Goal: Information Seeking & Learning: Learn about a topic

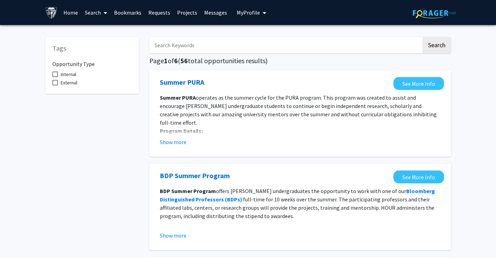
click at [67, 10] on link "Home" at bounding box center [71, 12] width 22 height 24
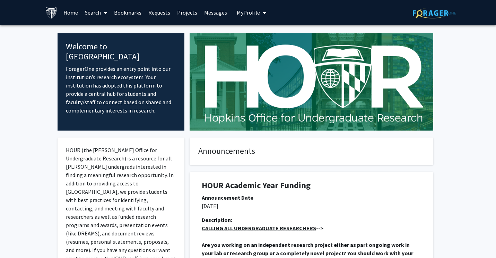
click at [105, 15] on icon at bounding box center [105, 13] width 3 height 6
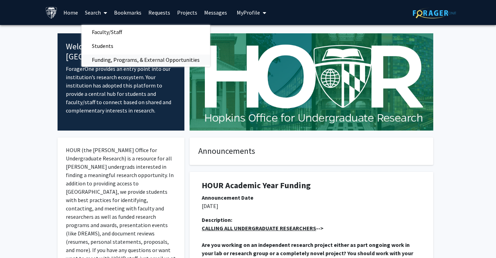
click at [101, 59] on span "Funding, Programs, & External Opportunities" at bounding box center [145, 60] width 129 height 14
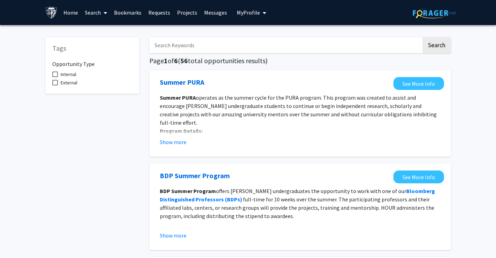
click at [206, 41] on input "Search Keywords" at bounding box center [285, 45] width 272 height 16
type input "international"
click at [423, 37] on button "Search" at bounding box center [437, 45] width 28 height 16
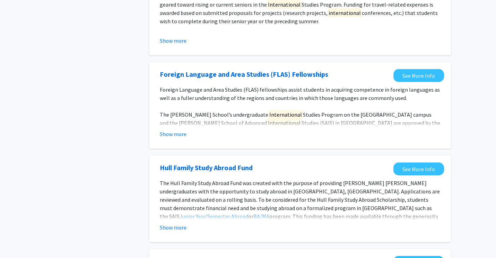
scroll to position [301, 0]
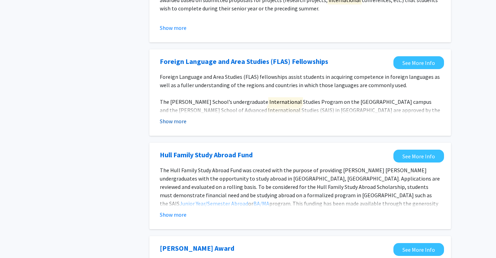
click at [182, 125] on button "Show more" at bounding box center [173, 121] width 27 height 8
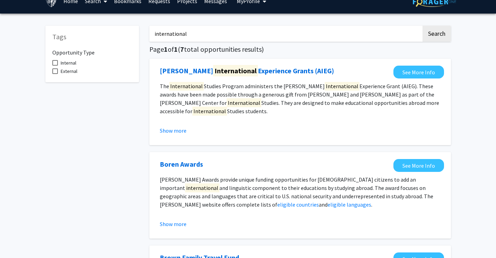
scroll to position [0, 0]
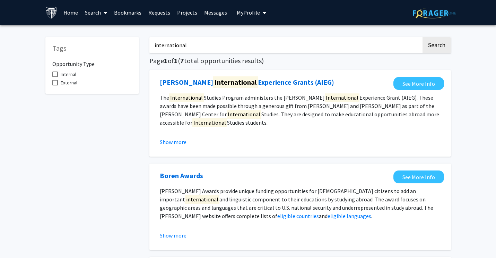
click at [99, 11] on link "Search" at bounding box center [95, 12] width 29 height 24
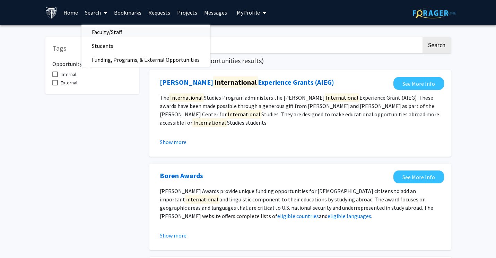
click at [102, 28] on span "Faculty/Staff" at bounding box center [106, 32] width 51 height 14
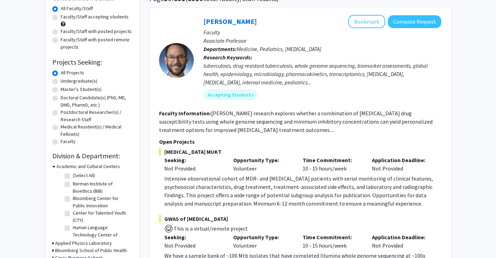
scroll to position [63, 0]
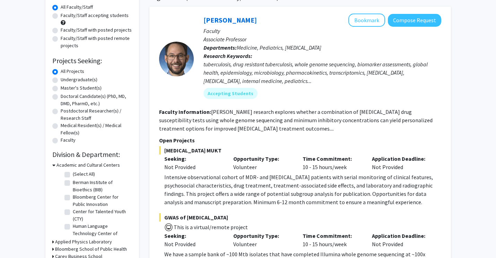
click at [55, 166] on div "Academic and Cultural Centers" at bounding box center [92, 164] width 80 height 7
click at [61, 89] on label "Master's Student(s)" at bounding box center [81, 87] width 41 height 7
click at [61, 89] on input "Master's Student(s)" at bounding box center [63, 86] width 5 height 5
radio input "true"
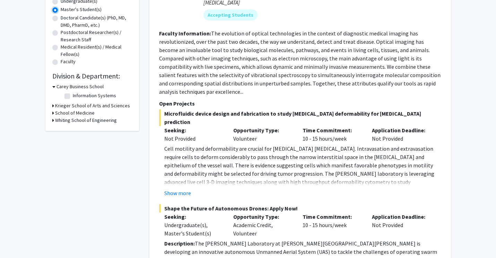
scroll to position [85, 0]
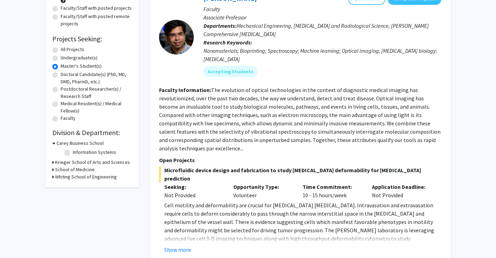
click at [52, 164] on icon at bounding box center [53, 161] width 2 height 7
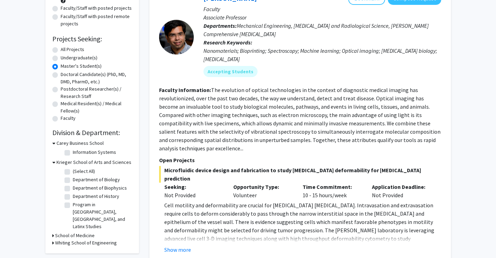
click at [54, 232] on div "School of Medicine" at bounding box center [92, 235] width 80 height 7
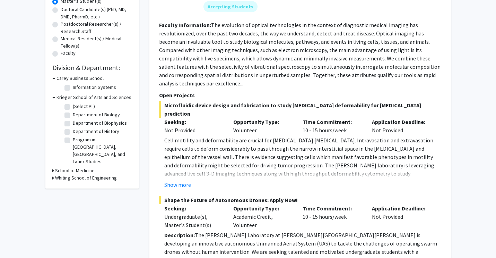
scroll to position [154, 0]
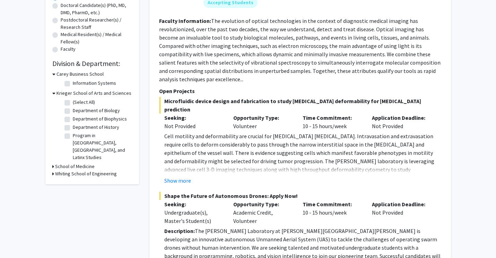
click at [52, 162] on div "Refine By Collaboration Status: Collaboration Status All Faculty/Staff Collabor…" at bounding box center [92, 33] width 94 height 301
click at [53, 163] on icon at bounding box center [53, 166] width 2 height 7
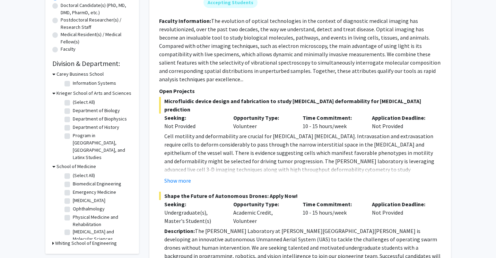
click at [54, 239] on div "Whiting School of Engineering" at bounding box center [92, 242] width 80 height 7
click at [52, 239] on icon at bounding box center [53, 242] width 2 height 7
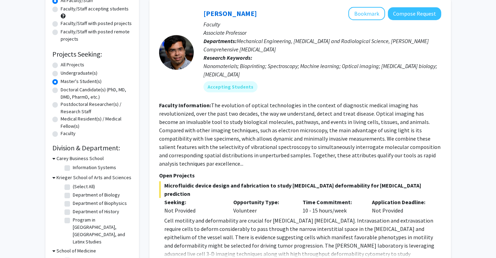
scroll to position [0, 0]
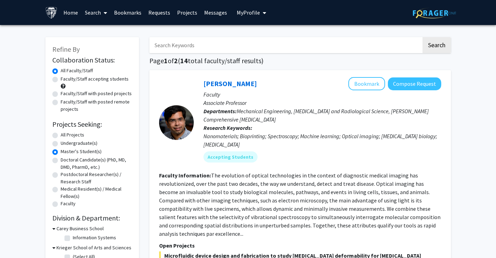
click at [61, 136] on label "All Projects" at bounding box center [73, 134] width 24 height 7
click at [61, 136] on input "All Projects" at bounding box center [63, 133] width 5 height 5
radio input "true"
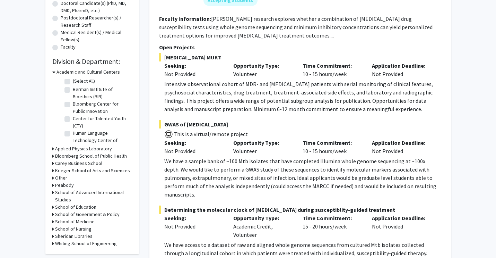
scroll to position [157, 0]
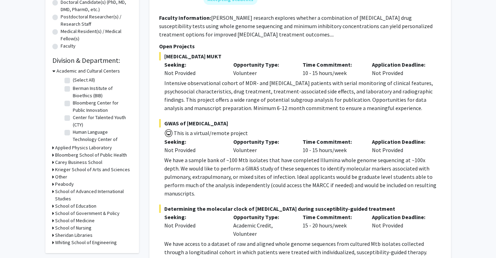
click at [65, 194] on h3 "School of Advanced International Studies" at bounding box center [93, 195] width 77 height 15
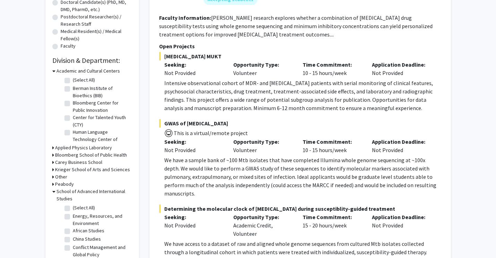
click at [73, 208] on label "(Select All)" at bounding box center [84, 207] width 22 height 7
click at [73, 208] on input "(Select All)" at bounding box center [75, 206] width 5 height 5
checkbox input "true"
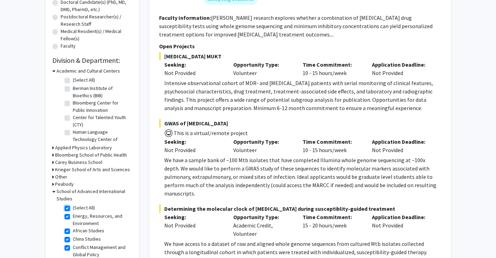
checkbox input "true"
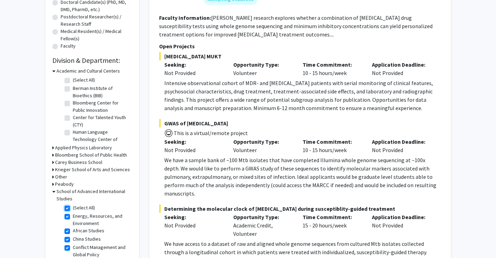
checkbox input "true"
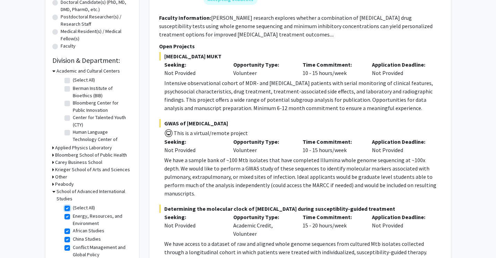
checkbox input "true"
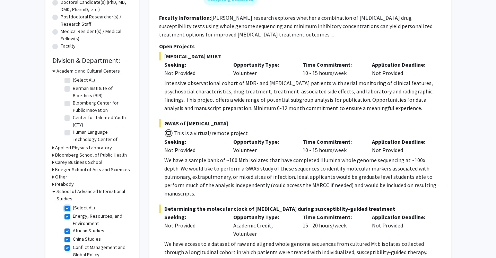
checkbox input "true"
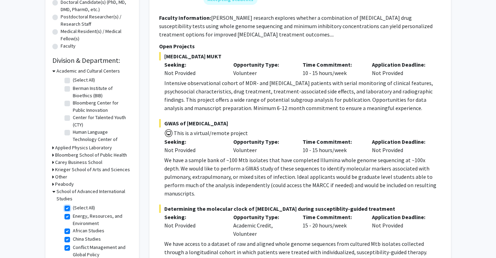
checkbox input "true"
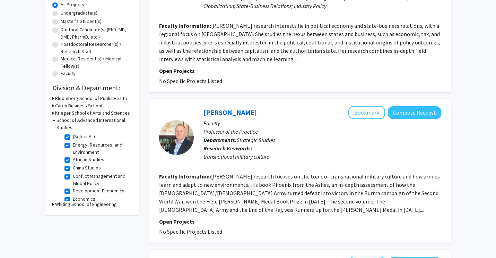
scroll to position [110, 0]
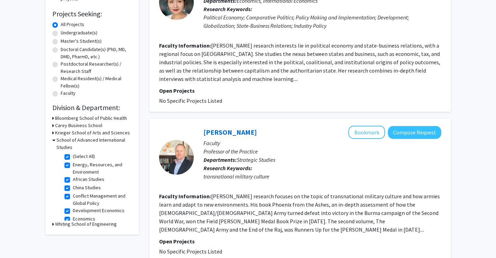
click at [80, 156] on label "(Select All)" at bounding box center [84, 156] width 22 height 7
click at [77, 156] on input "(Select All)" at bounding box center [75, 155] width 5 height 5
checkbox input "false"
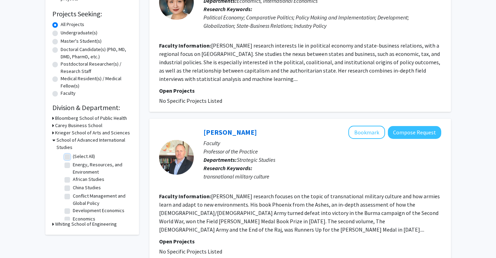
checkbox input "false"
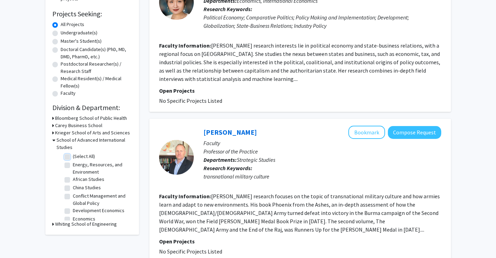
checkbox input "false"
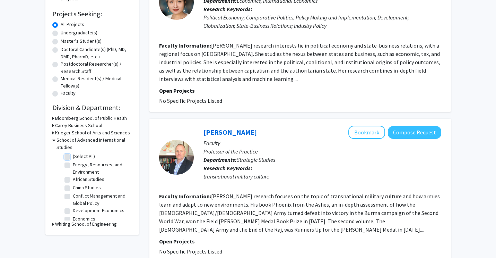
checkbox input "false"
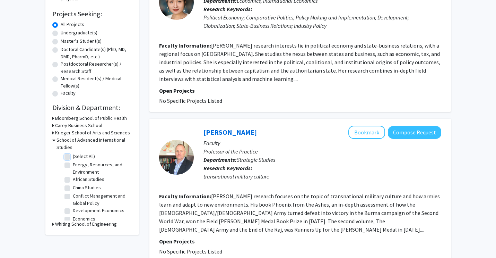
checkbox input "false"
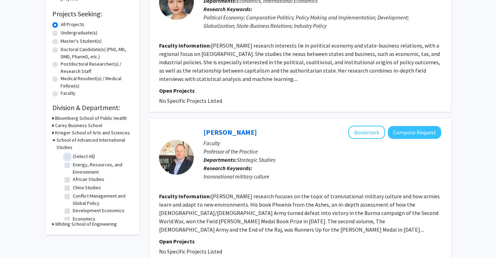
checkbox input "false"
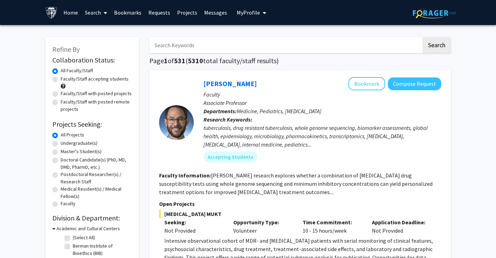
click at [61, 79] on label "Faculty/Staff accepting students" at bounding box center [95, 78] width 68 height 7
click at [61, 79] on input "Faculty/Staff accepting students" at bounding box center [63, 77] width 5 height 5
radio input "true"
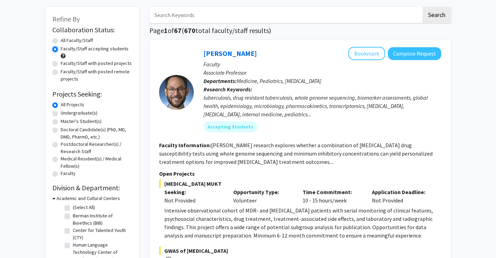
scroll to position [28, 0]
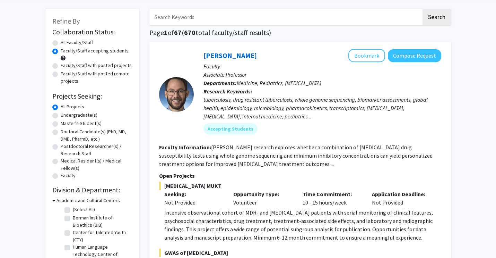
click at [61, 122] on label "Master's Student(s)" at bounding box center [81, 123] width 41 height 7
click at [61, 122] on input "Master's Student(s)" at bounding box center [63, 122] width 5 height 5
radio input "true"
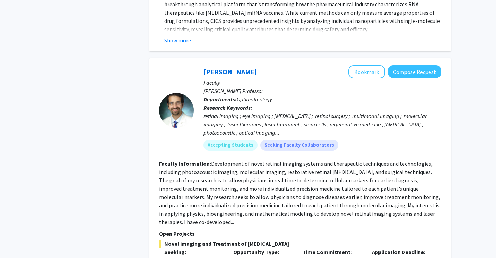
scroll to position [3190, 0]
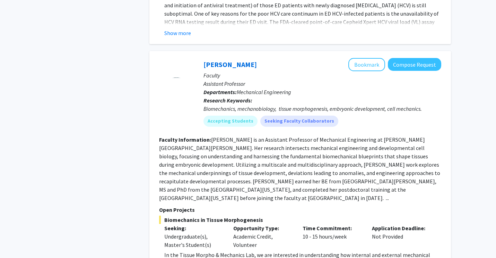
scroll to position [892, 0]
